Goal: Task Accomplishment & Management: Use online tool/utility

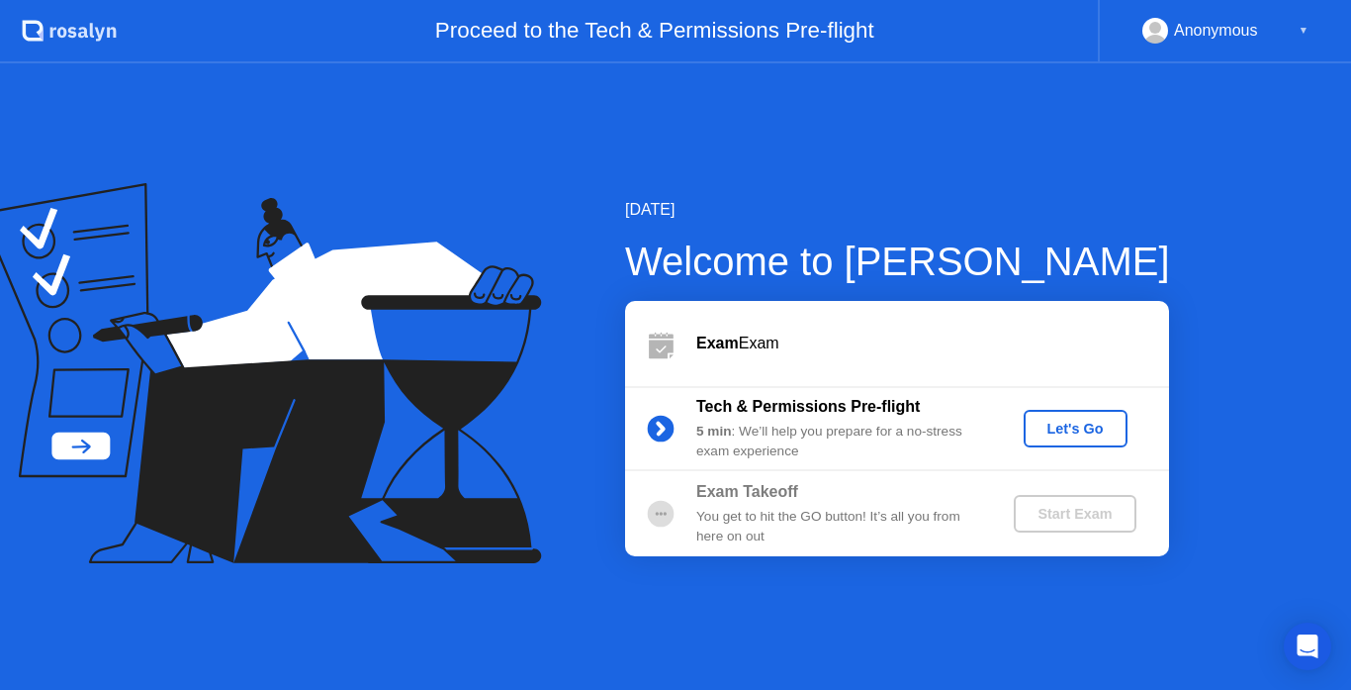
click at [1063, 436] on div "Let's Go" at bounding box center [1076, 428] width 88 height 16
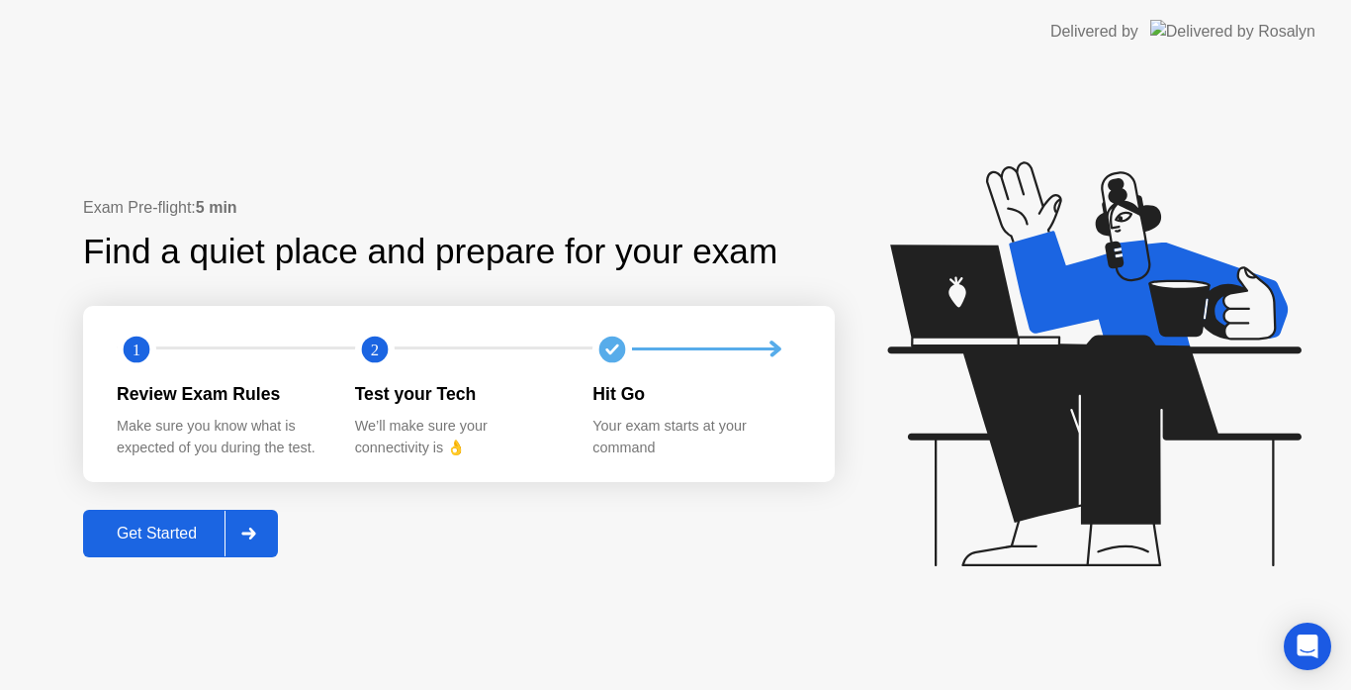
click at [223, 557] on button "Get Started" at bounding box center [180, 533] width 195 height 47
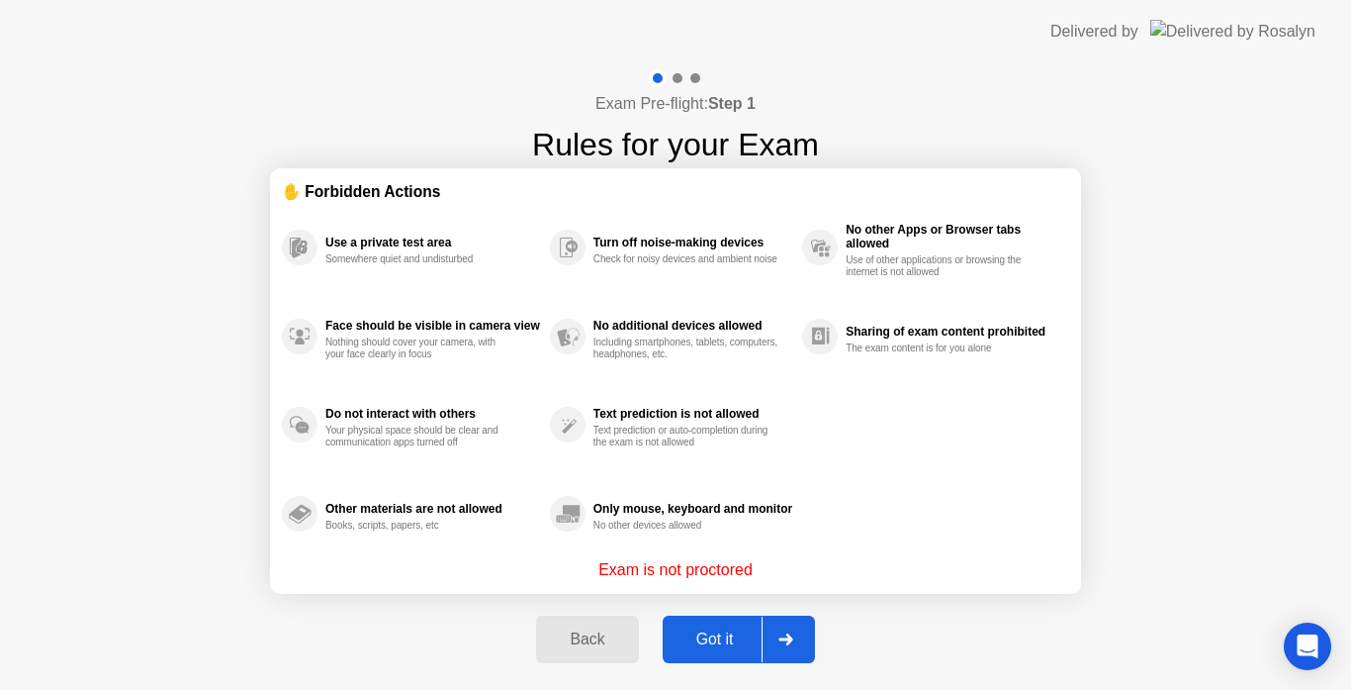
click at [723, 631] on div "Got it" at bounding box center [715, 639] width 93 height 18
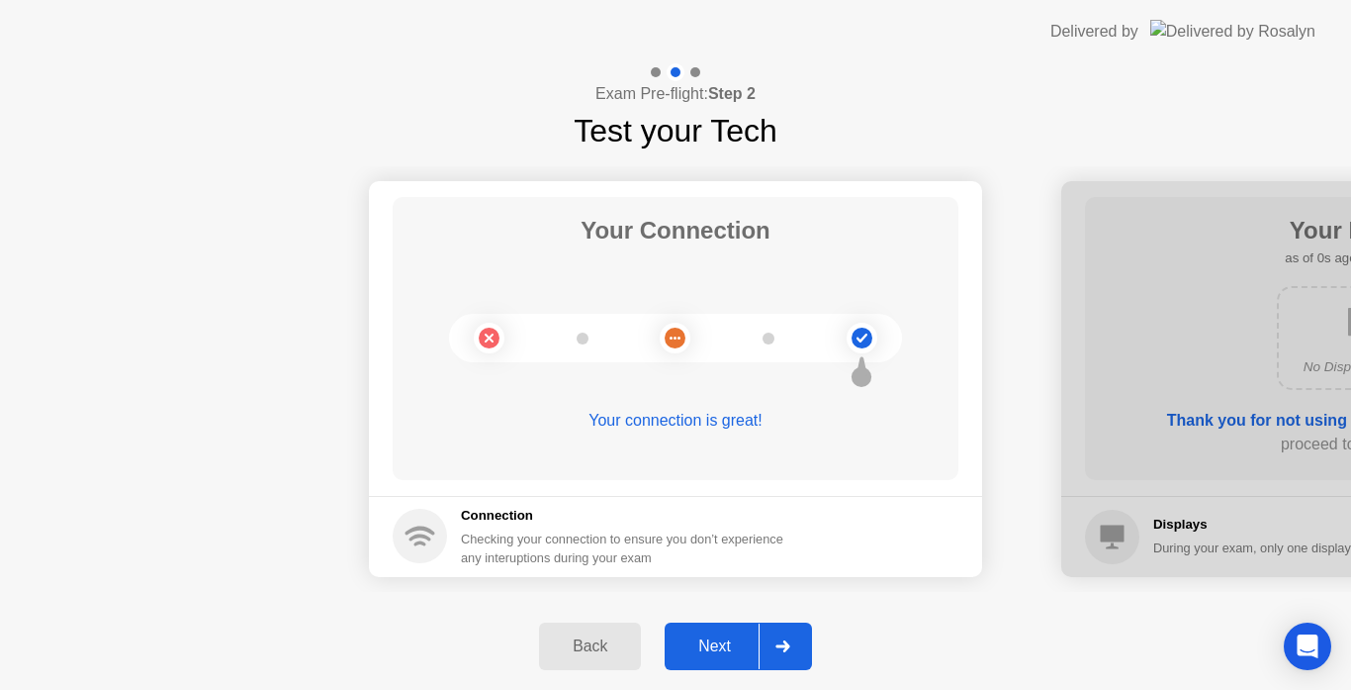
click at [730, 652] on div "Next" at bounding box center [715, 646] width 88 height 18
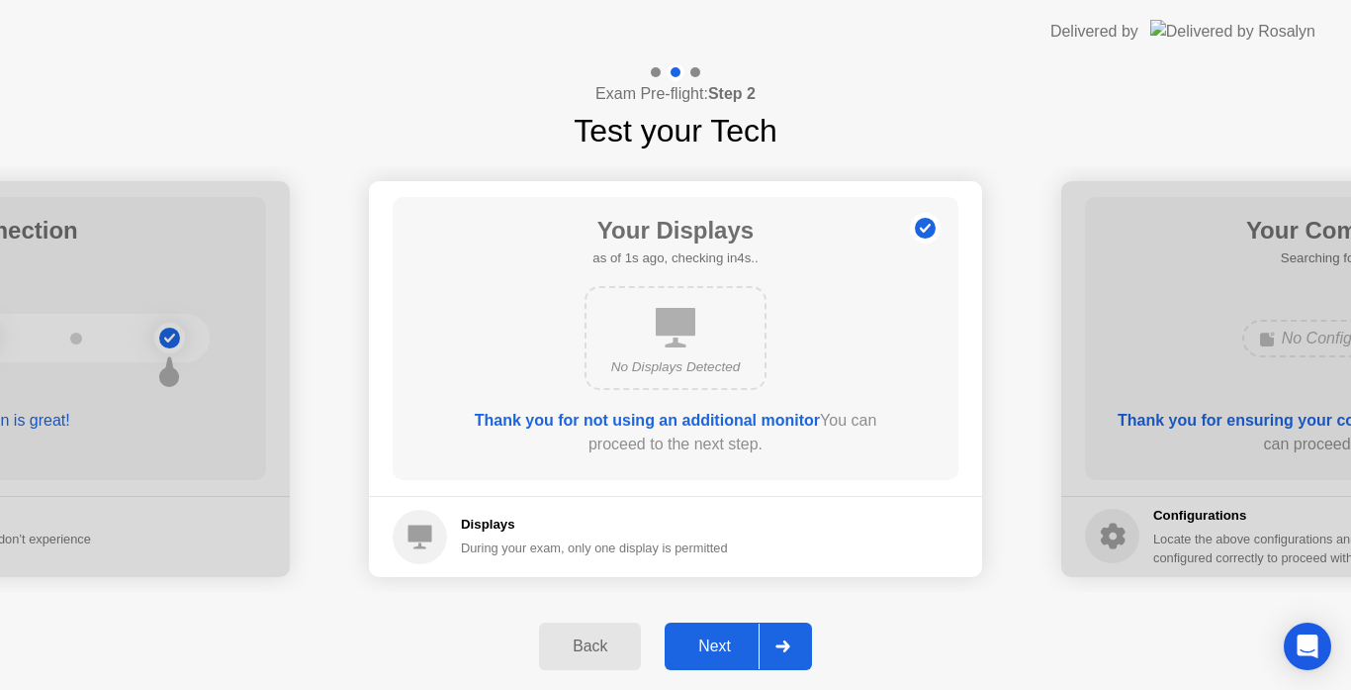
click at [730, 638] on div "Next" at bounding box center [715, 646] width 88 height 18
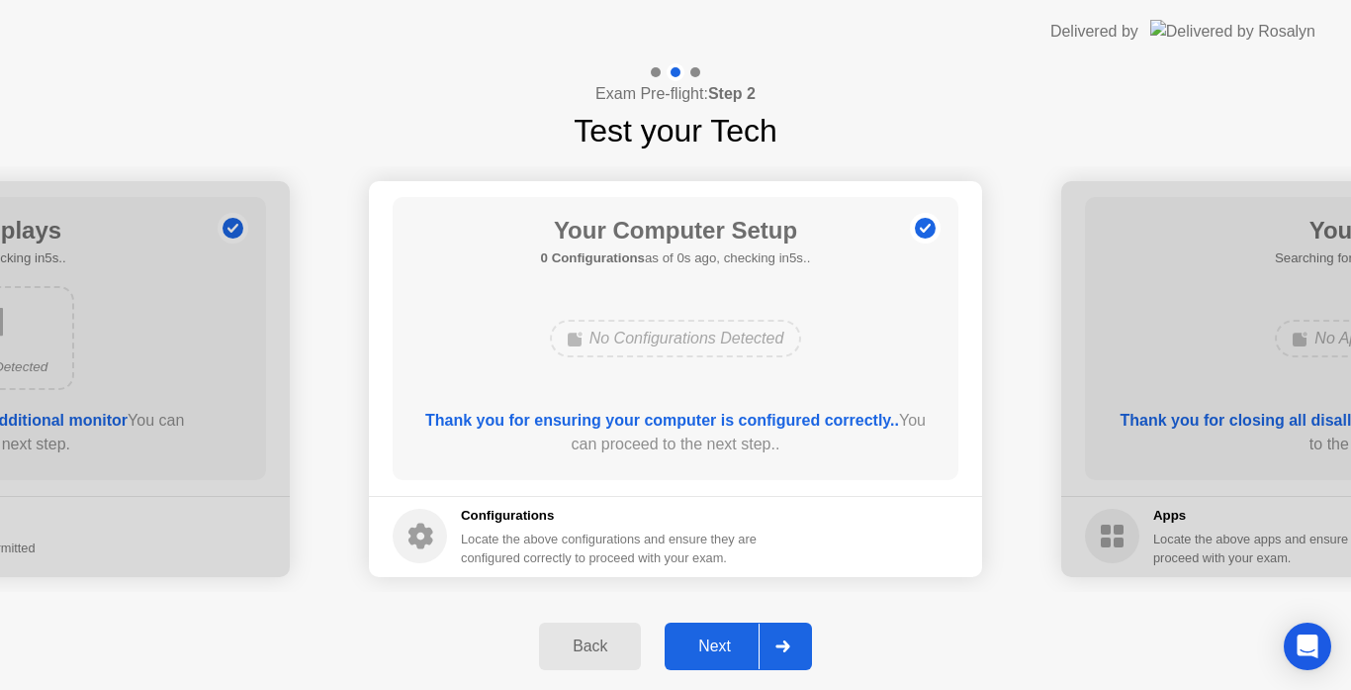
click at [730, 638] on div "Next" at bounding box center [715, 646] width 88 height 18
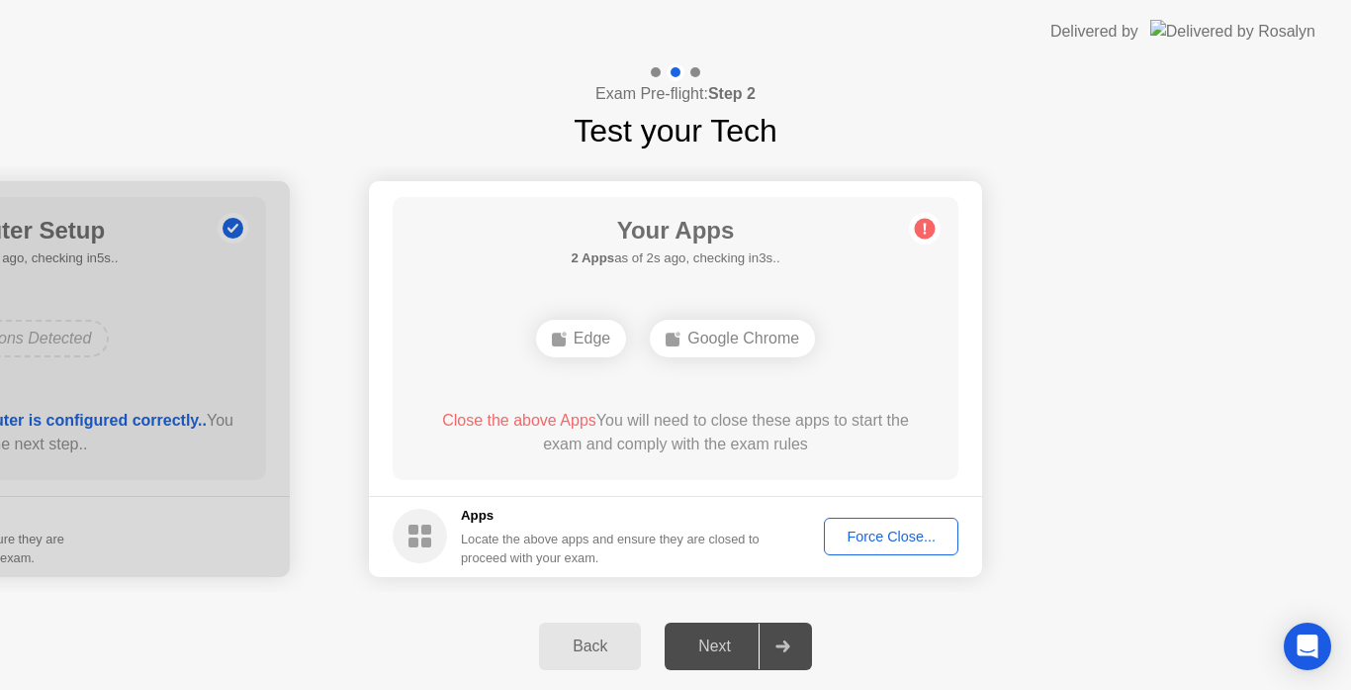
click at [878, 522] on button "Force Close..." at bounding box center [891, 536] width 135 height 38
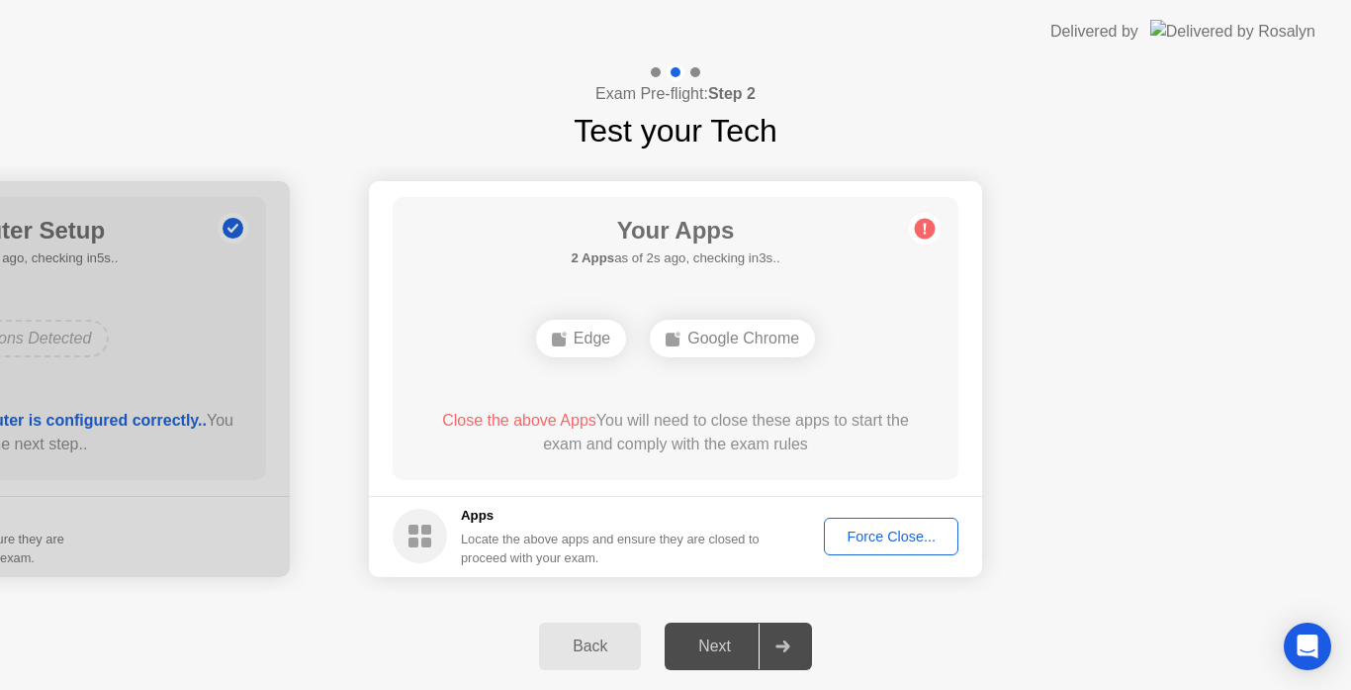
click at [911, 533] on div "Force Close..." at bounding box center [891, 536] width 121 height 16
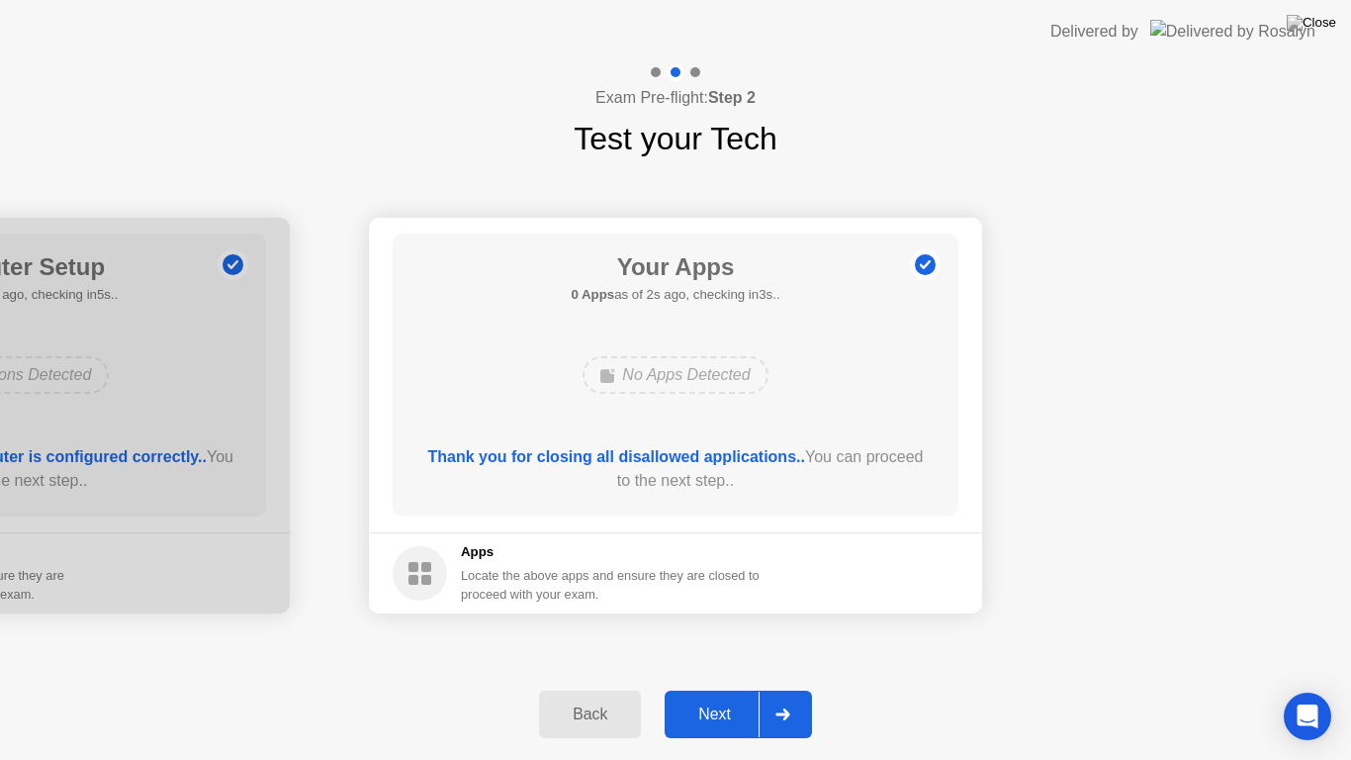
click at [749, 689] on div "Next" at bounding box center [715, 714] width 88 height 18
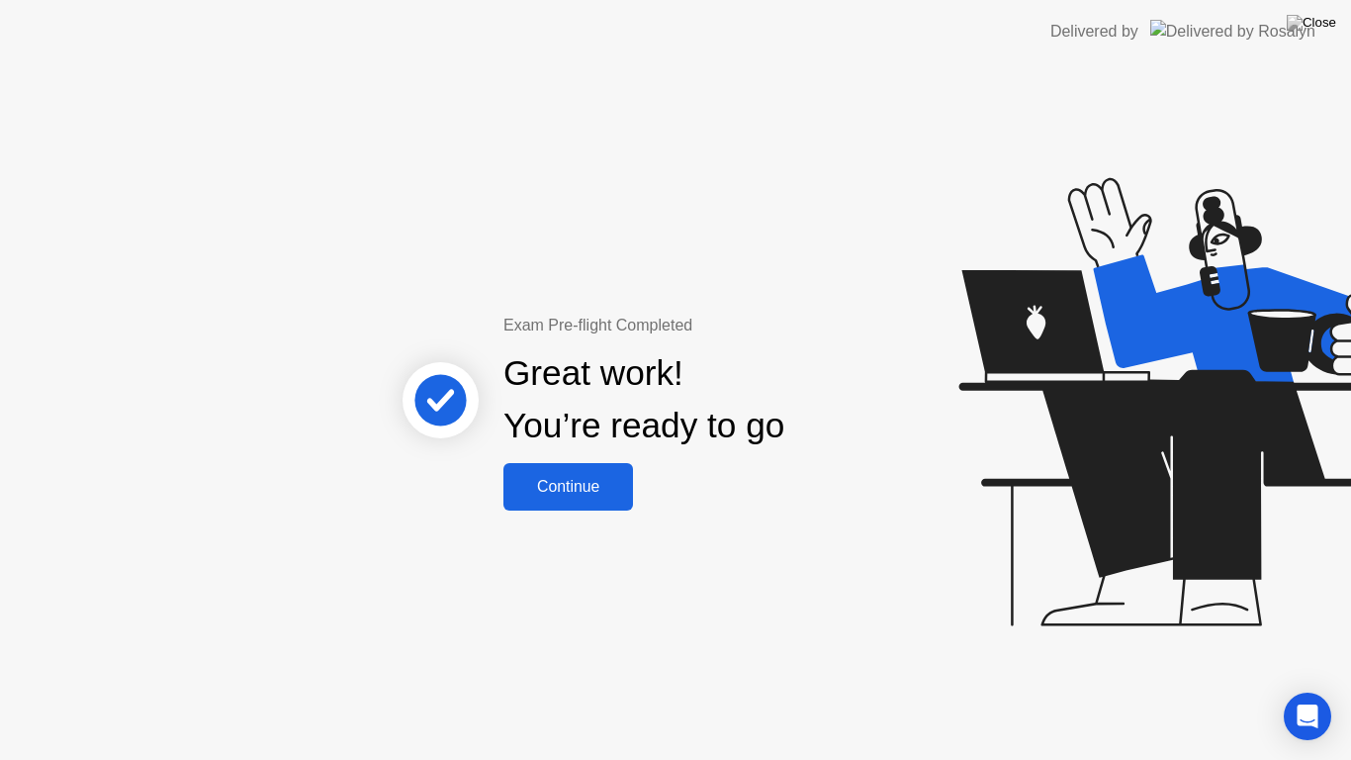
click at [604, 508] on button "Continue" at bounding box center [569, 486] width 130 height 47
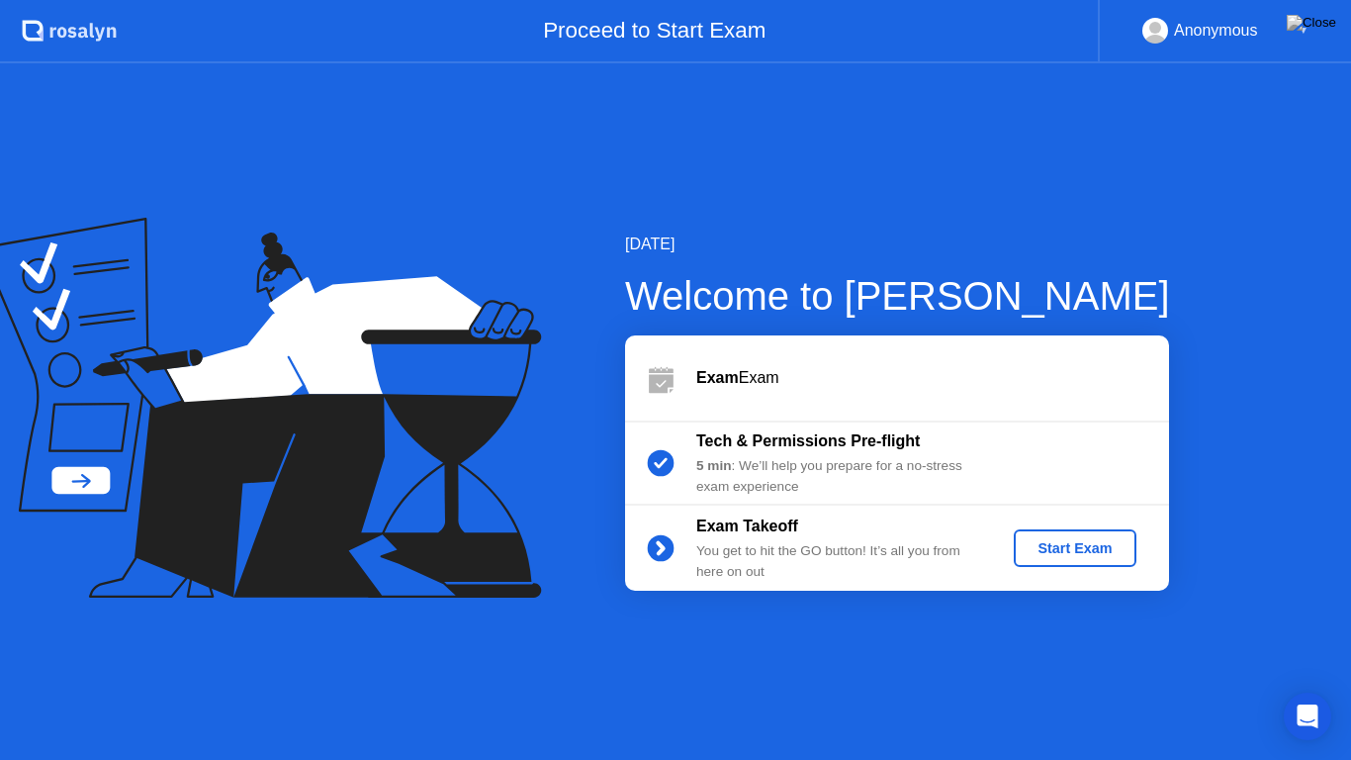
click at [1066, 560] on button "Start Exam" at bounding box center [1075, 548] width 122 height 38
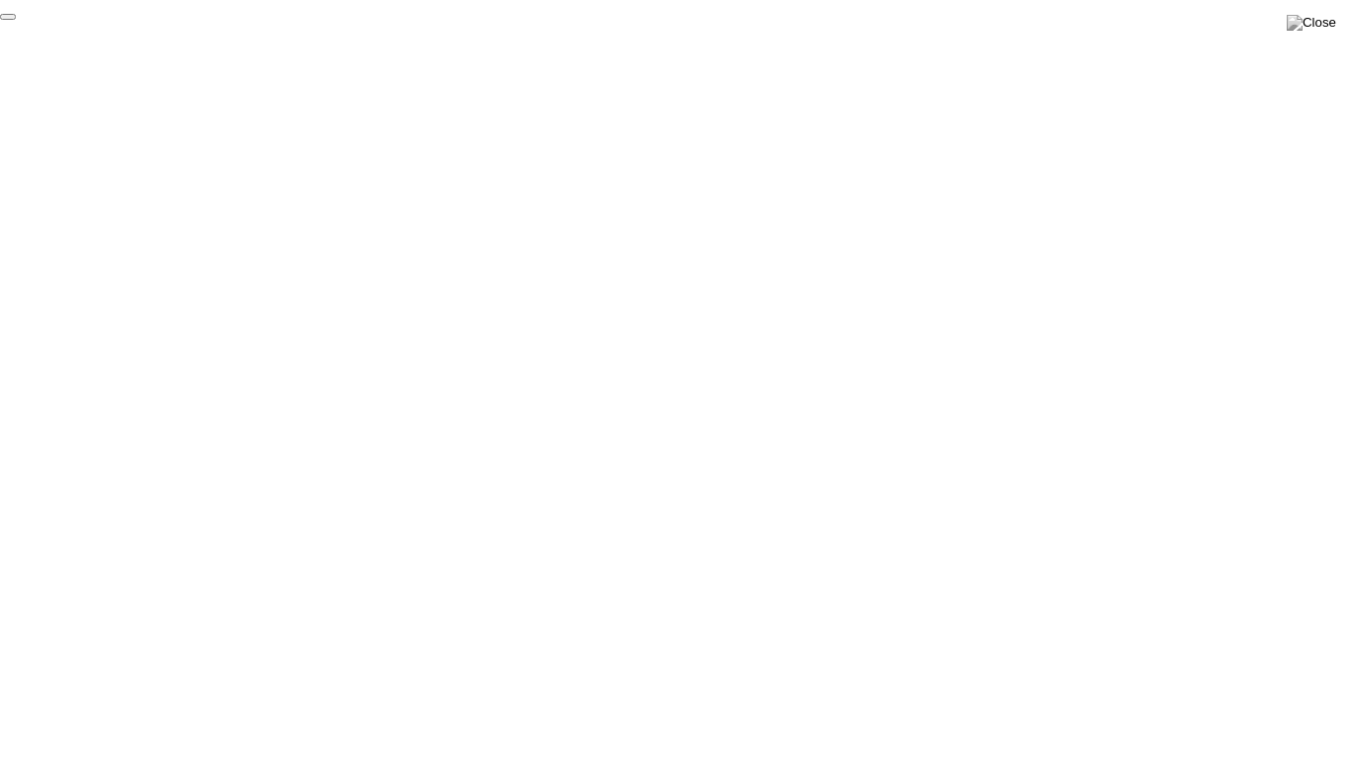
click div "End Proctoring Session"
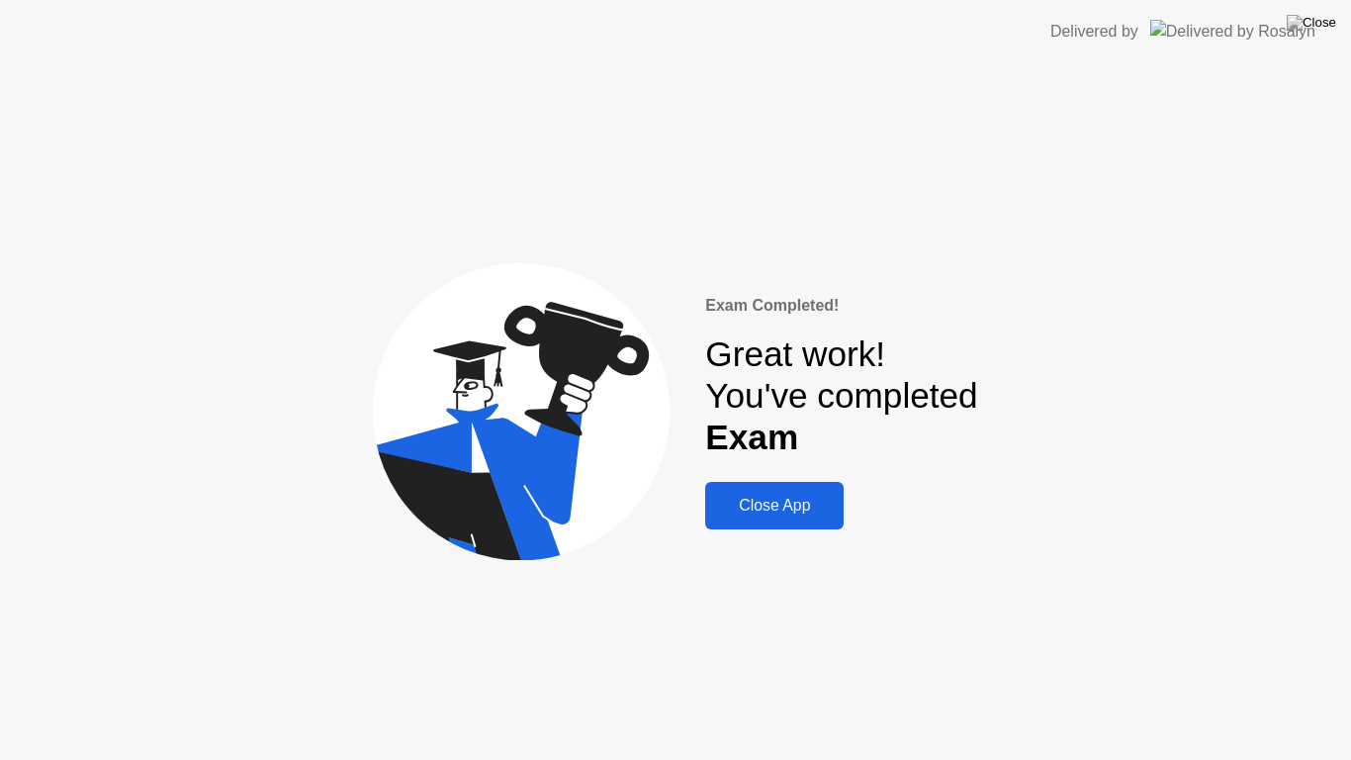
click at [736, 510] on div "Close App" at bounding box center [774, 506] width 127 height 18
